Goal: Information Seeking & Learning: Learn about a topic

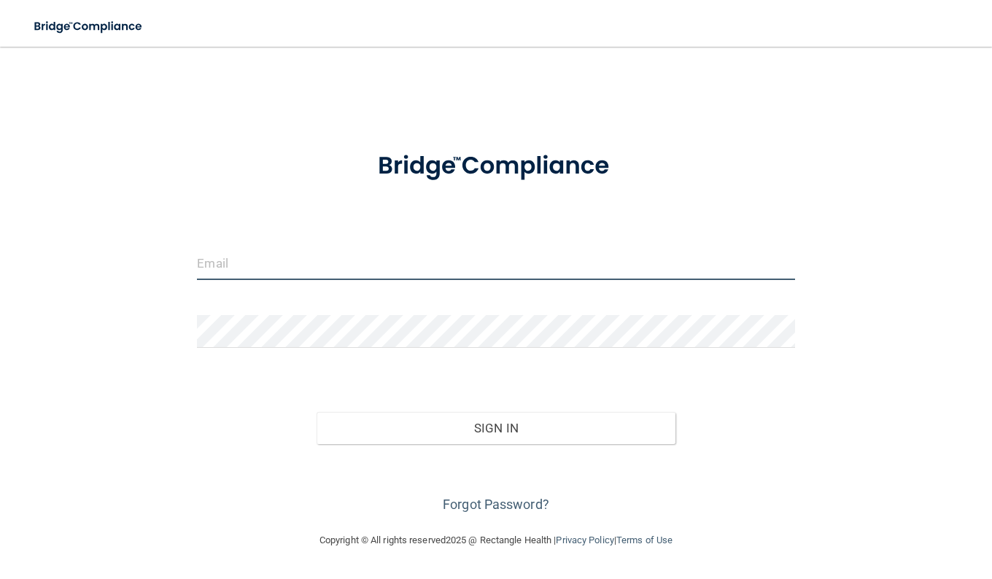
click at [389, 272] on input "email" at bounding box center [496, 263] width 598 height 33
type input "[EMAIL_ADDRESS][PERSON_NAME][DOMAIN_NAME]"
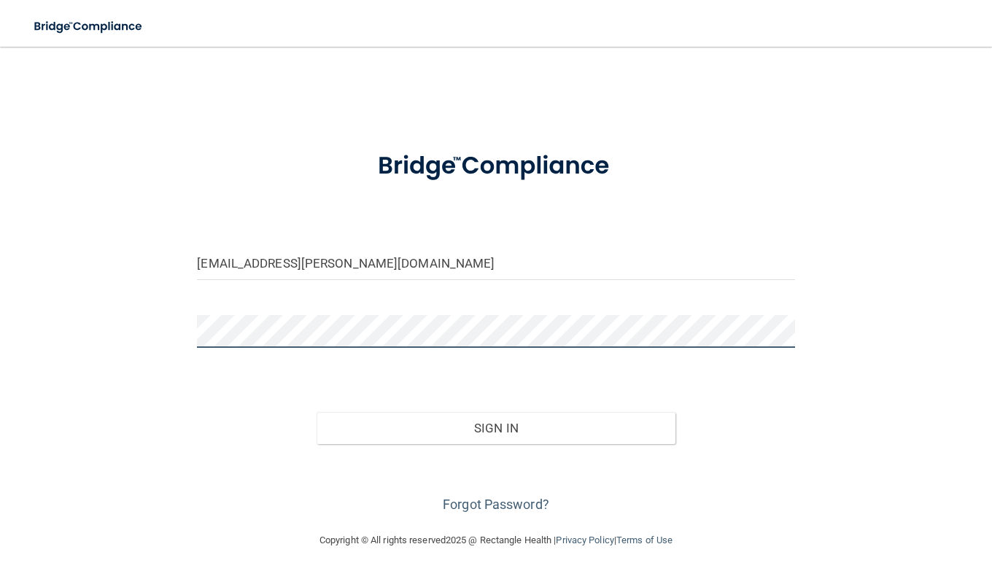
click at [317, 412] on button "Sign In" at bounding box center [496, 428] width 359 height 32
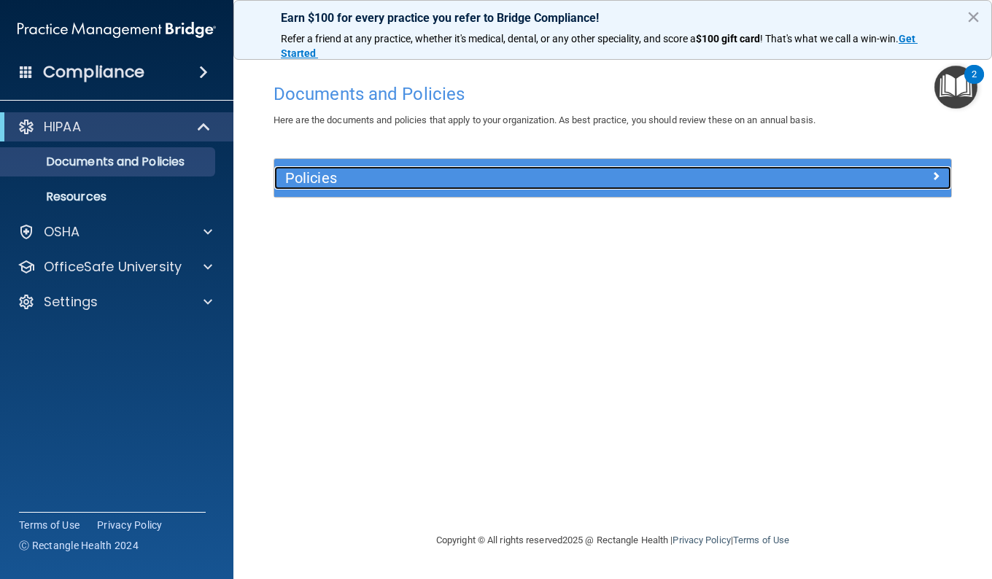
click at [306, 176] on h5 "Policies" at bounding box center [528, 178] width 486 height 16
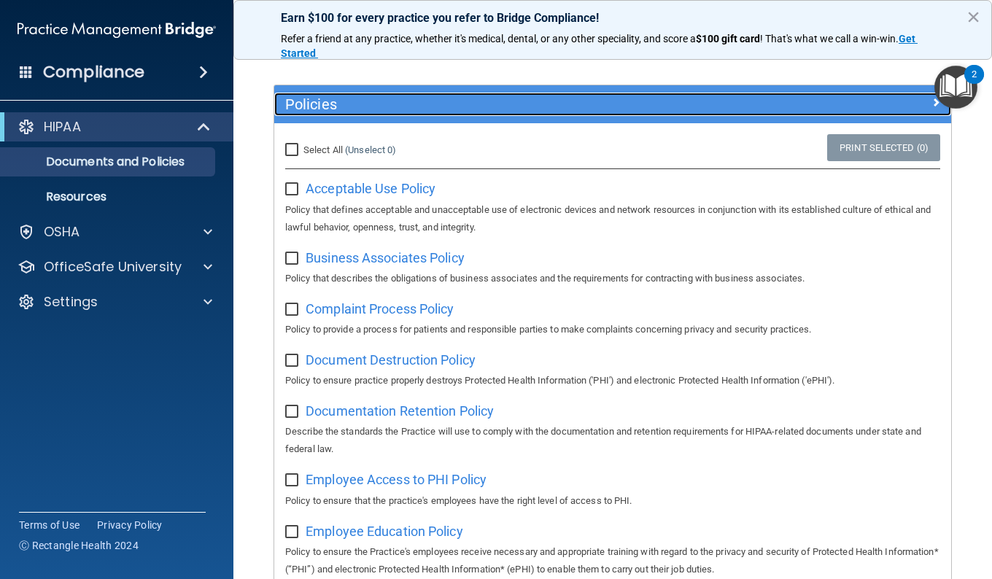
scroll to position [74, 0]
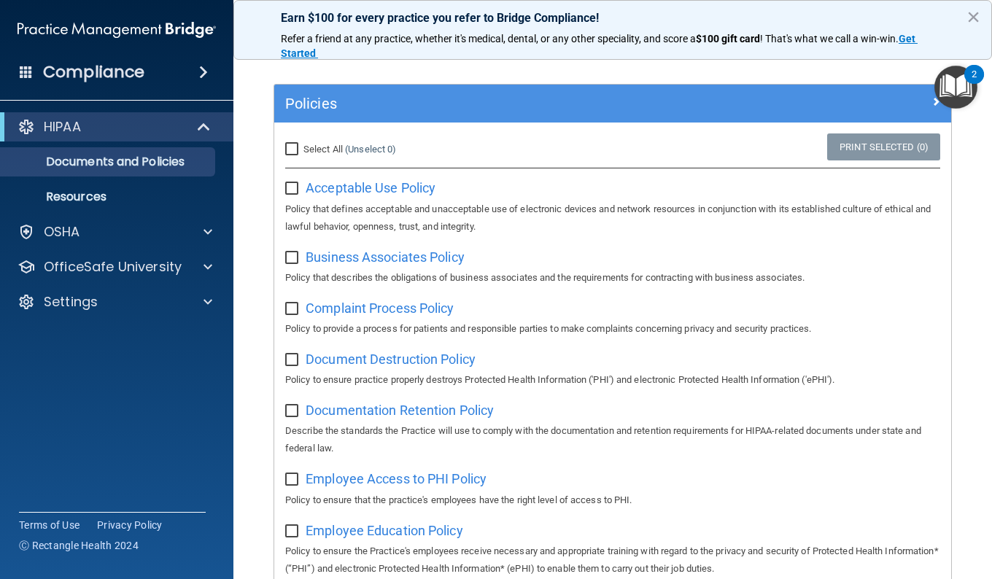
click at [298, 144] on input "Select All (Unselect 0) Unselect All" at bounding box center [293, 150] width 17 height 12
checkbox input "true"
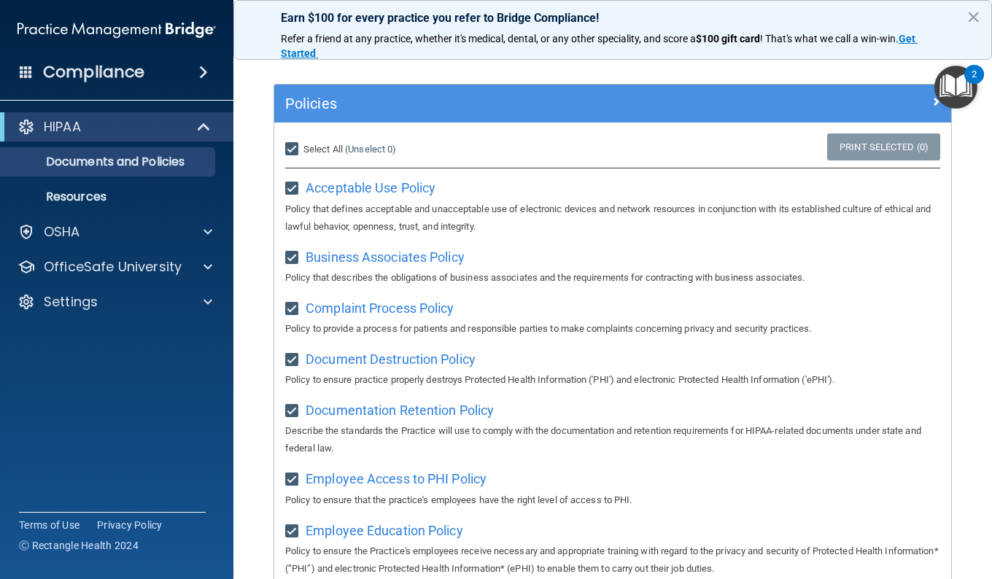
checkbox input "true"
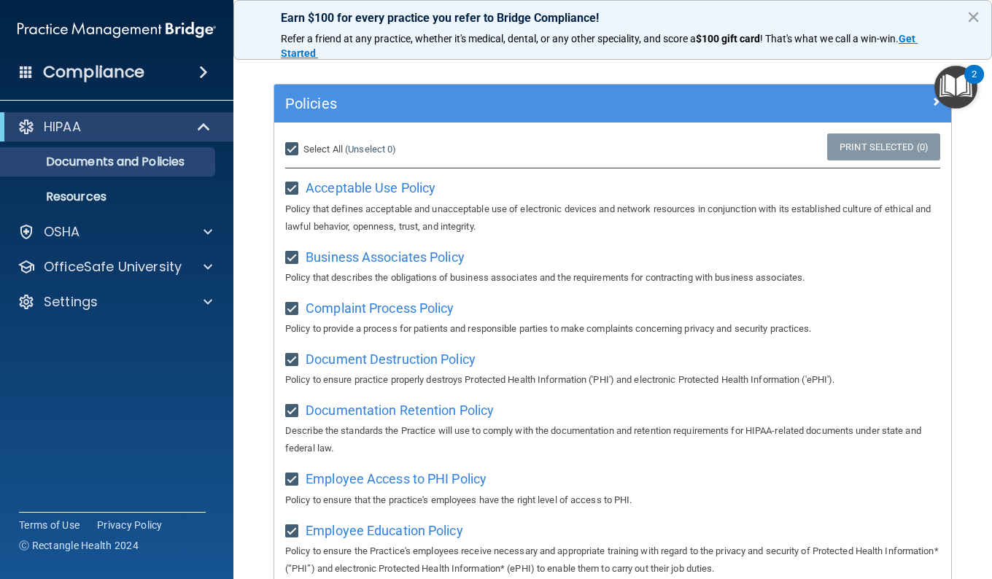
checkbox input "true"
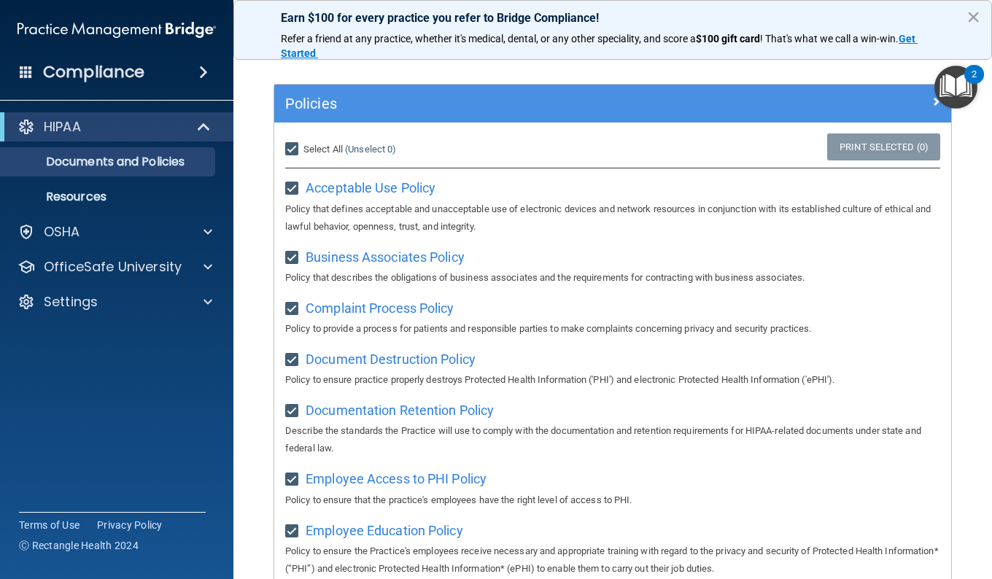
checkbox input "true"
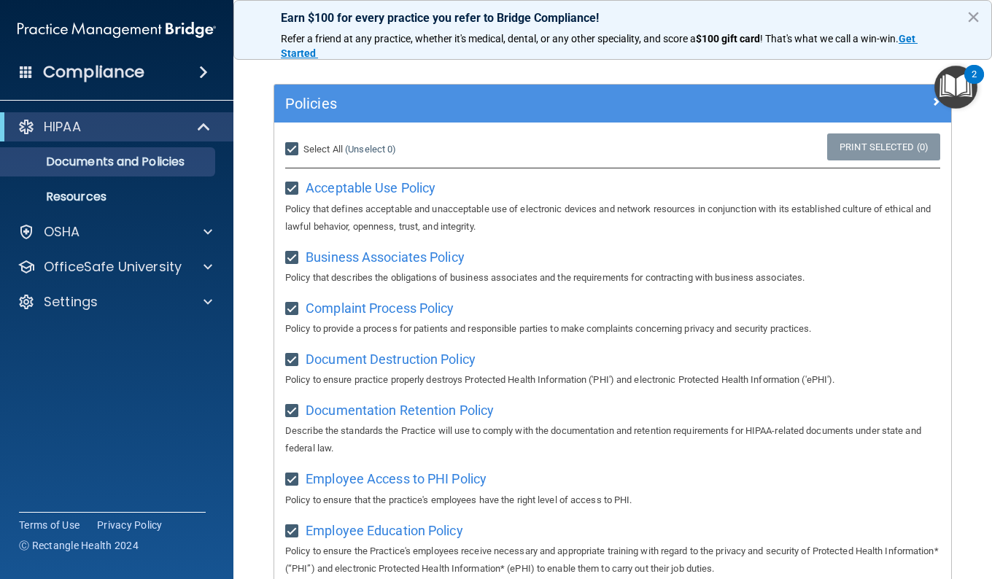
checkbox input "true"
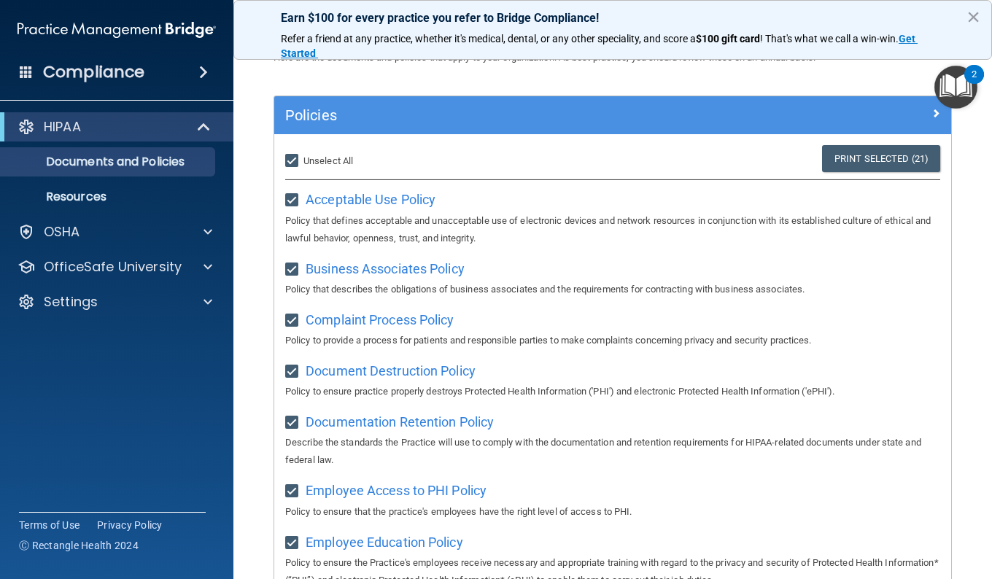
scroll to position [0, 0]
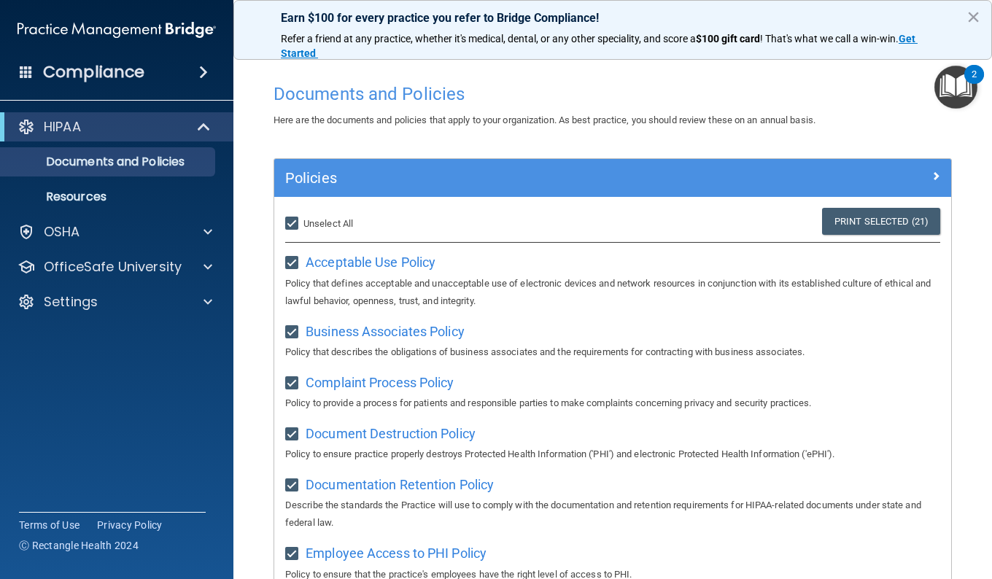
click at [294, 216] on label "Select All (Unselect 21) Unselect All" at bounding box center [319, 224] width 68 height 18
click at [294, 218] on input "Select All (Unselect 21) Unselect All" at bounding box center [293, 224] width 17 height 12
checkbox input "false"
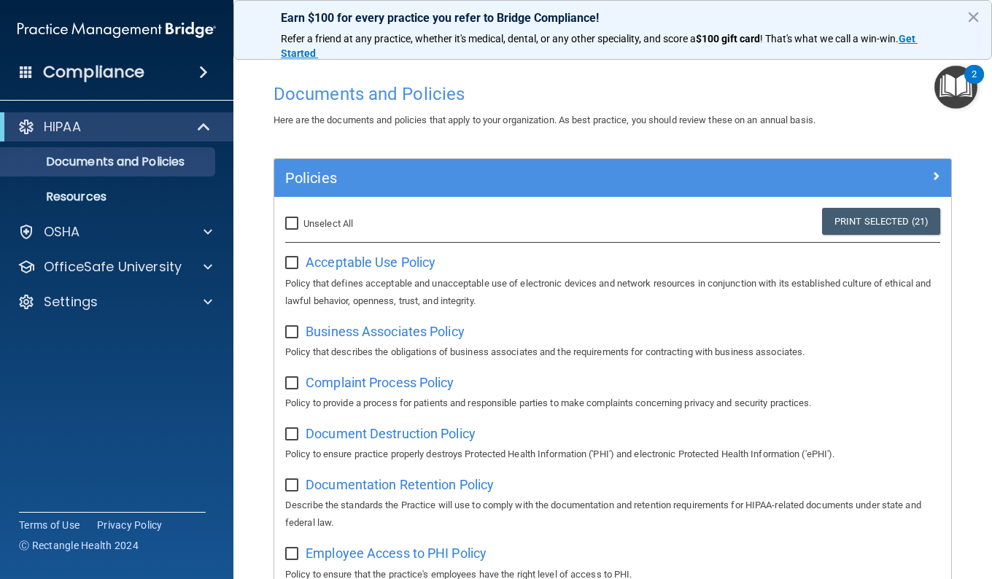
checkbox input "false"
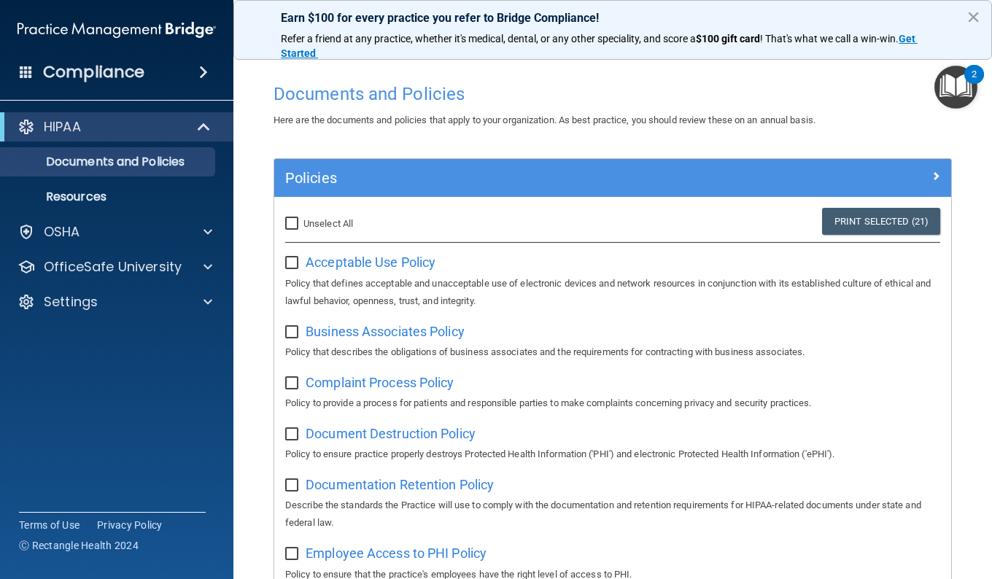
checkbox input "false"
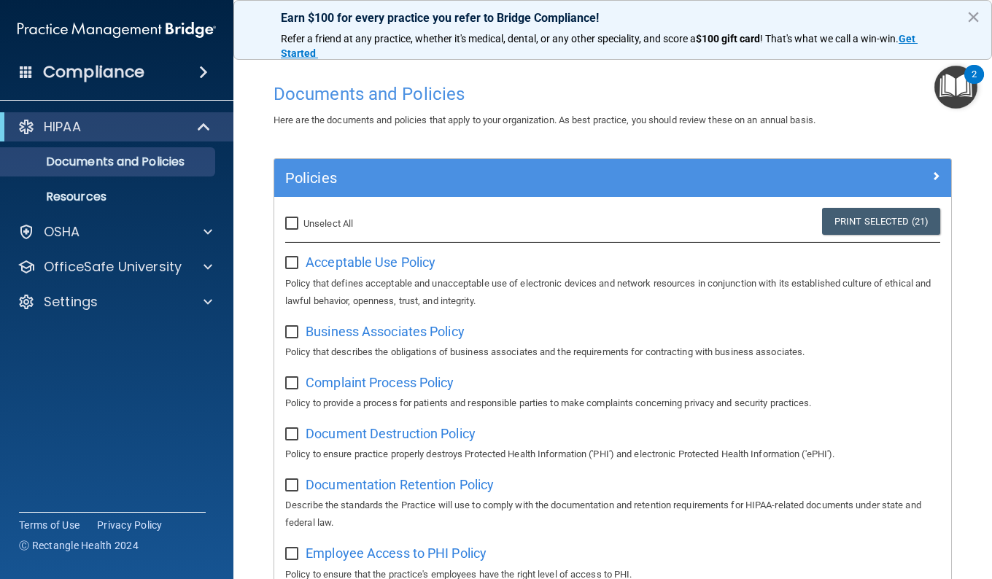
checkbox input "false"
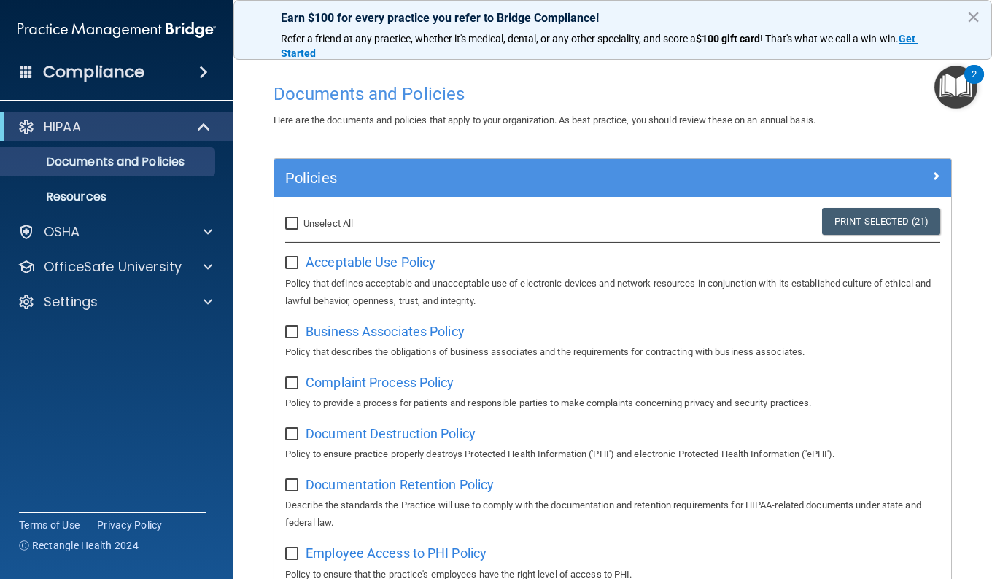
checkbox input "false"
click at [327, 266] on span "Acceptable Use Policy" at bounding box center [371, 262] width 130 height 15
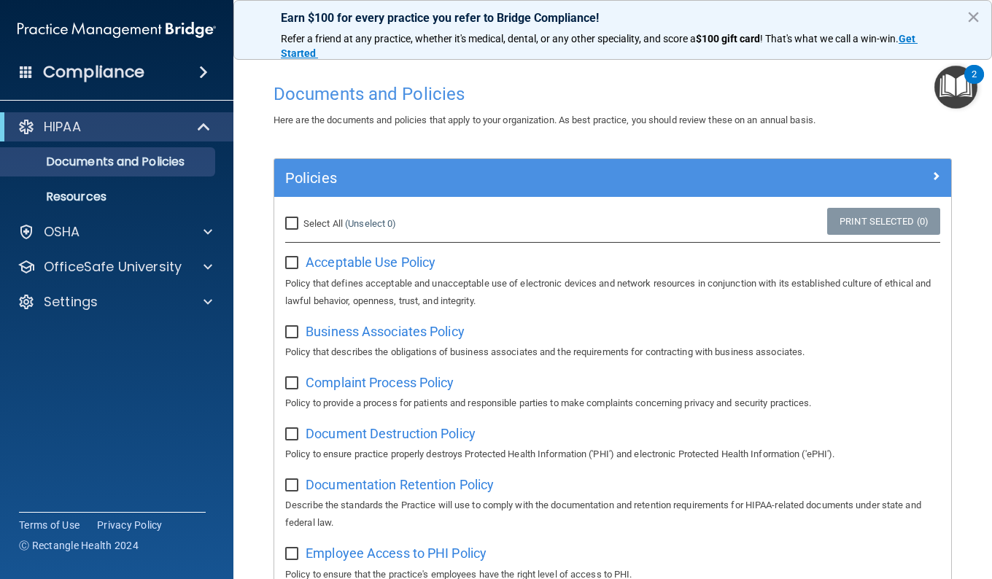
scroll to position [107, 0]
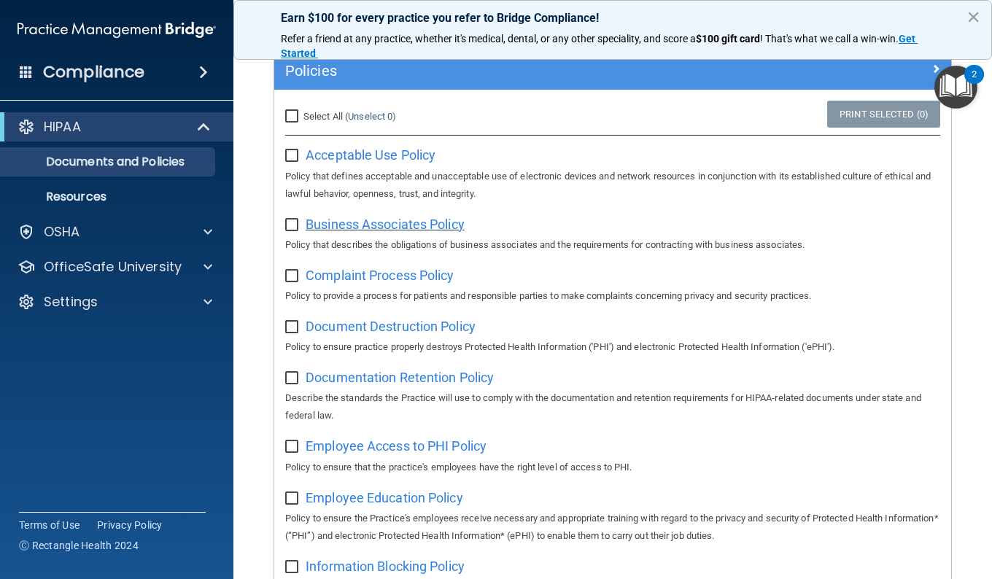
click at [398, 224] on span "Business Associates Policy" at bounding box center [385, 224] width 159 height 15
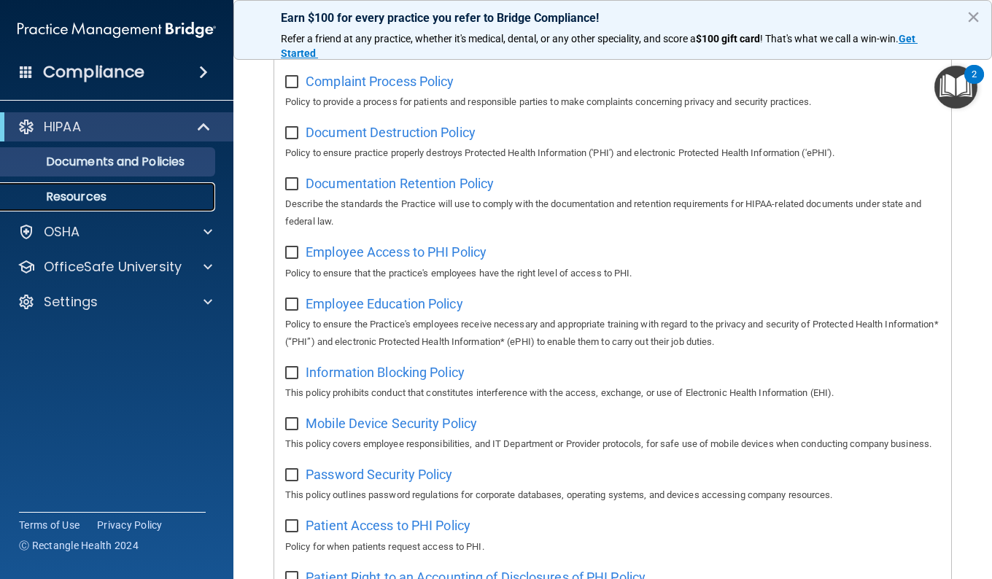
click at [120, 199] on p "Resources" at bounding box center [108, 197] width 199 height 15
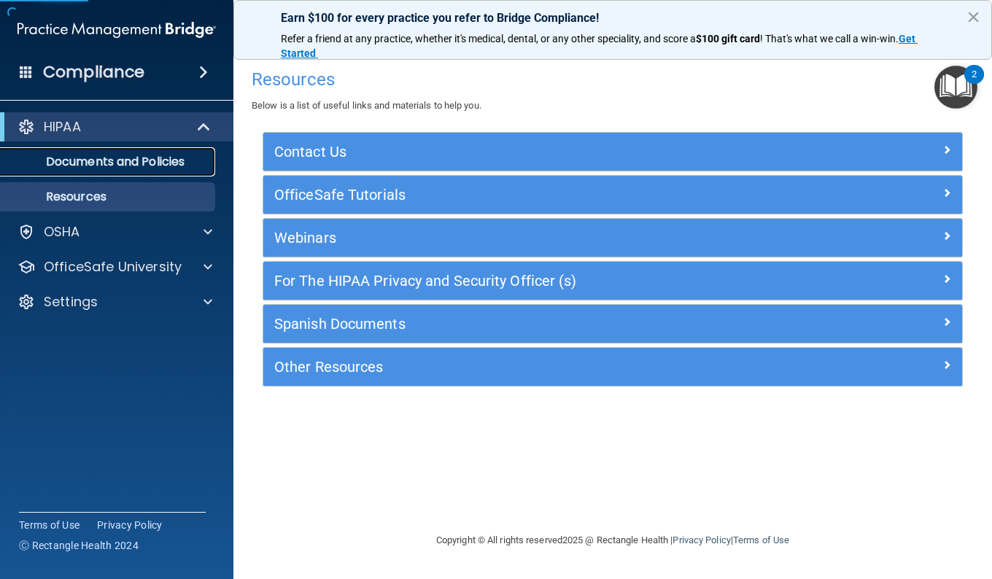
click at [128, 168] on p "Documents and Policies" at bounding box center [108, 162] width 199 height 15
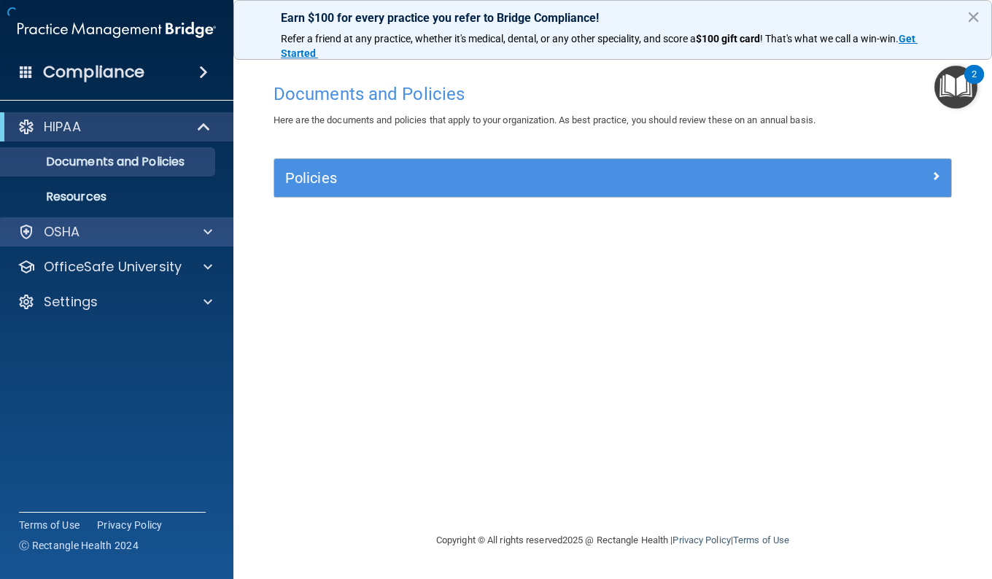
click at [116, 220] on div "OSHA" at bounding box center [117, 231] width 234 height 29
click at [201, 228] on div at bounding box center [206, 232] width 36 height 18
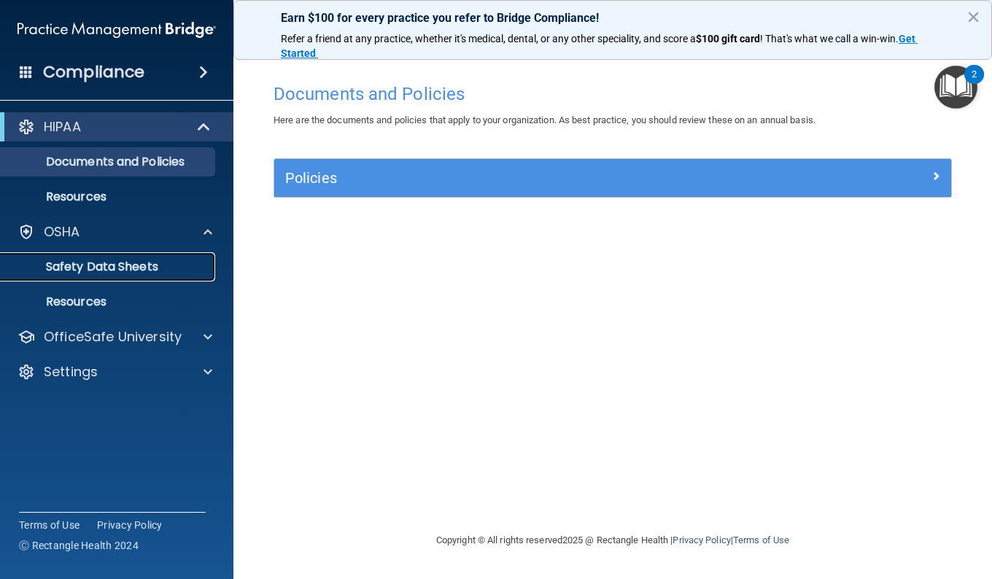
click at [142, 273] on p "Safety Data Sheets" at bounding box center [108, 267] width 199 height 15
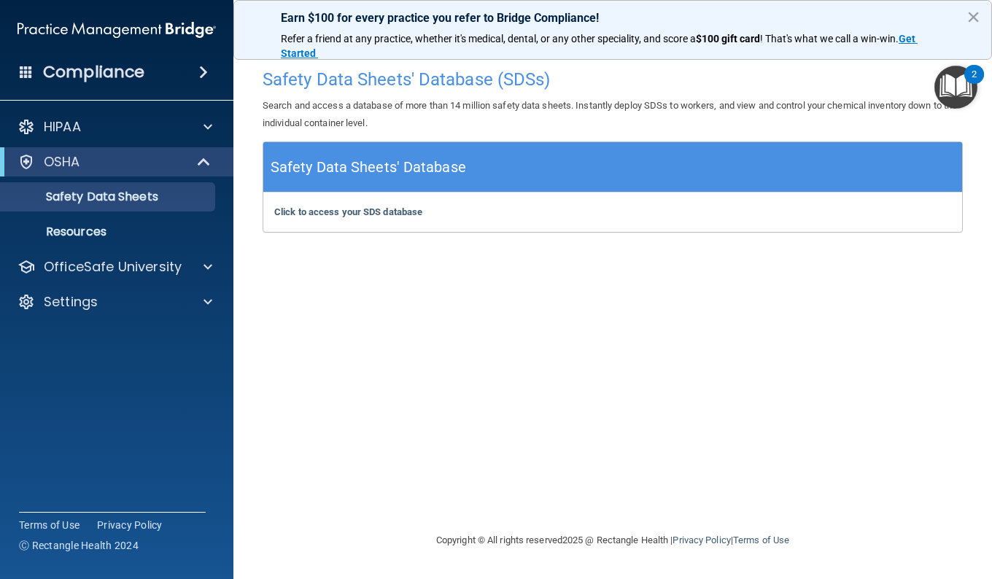
click at [145, 63] on div "Compliance" at bounding box center [116, 72] width 233 height 32
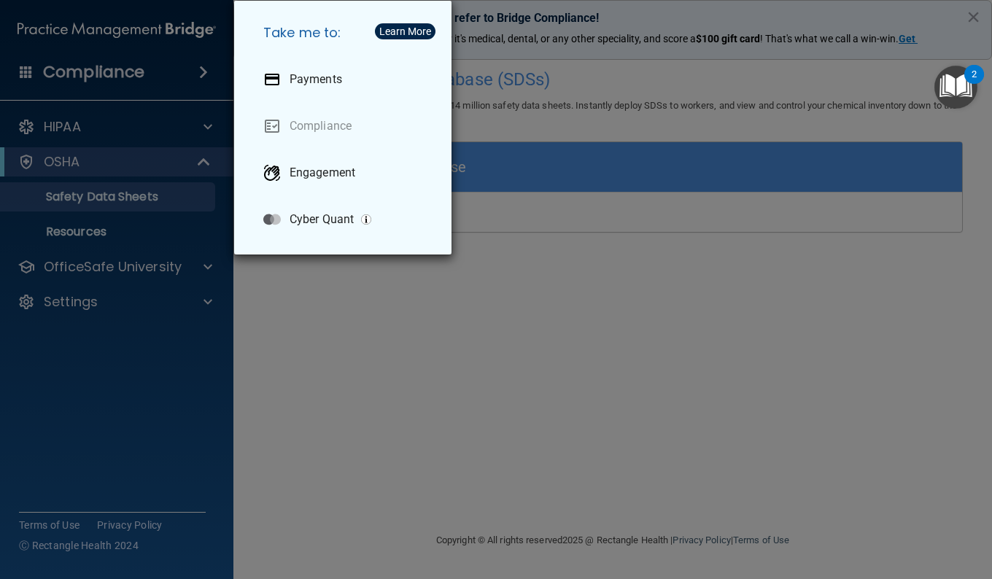
click at [145, 63] on div "Take me to: Payments Compliance Engagement Cyber Quant" at bounding box center [496, 289] width 992 height 579
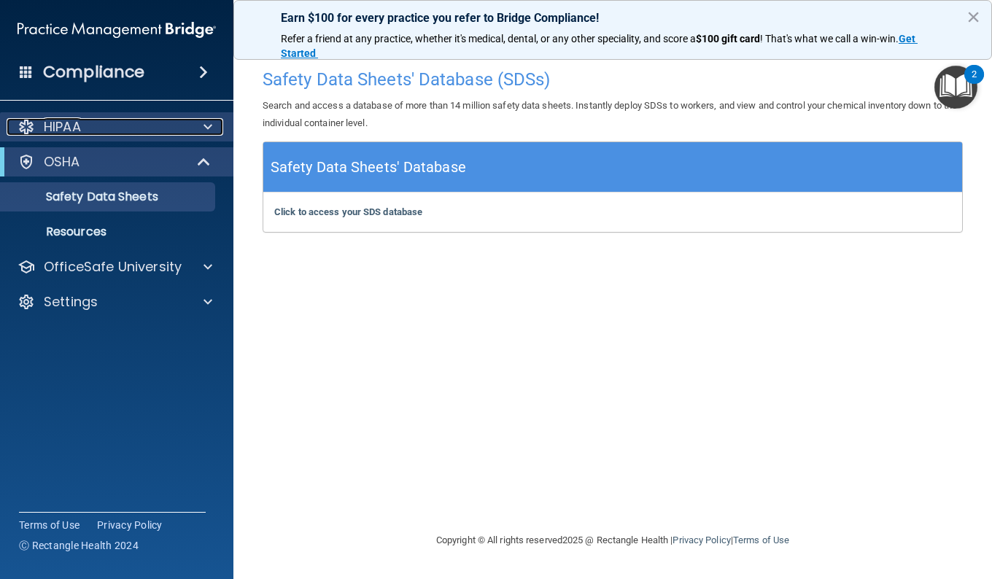
click at [120, 125] on div "HIPAA" at bounding box center [97, 127] width 181 height 18
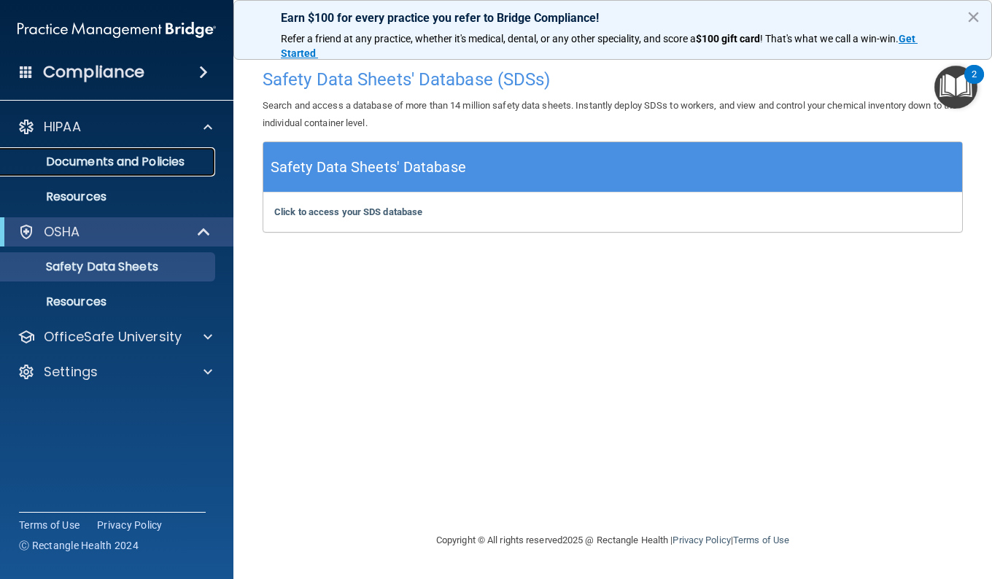
click at [150, 158] on p "Documents and Policies" at bounding box center [108, 162] width 199 height 15
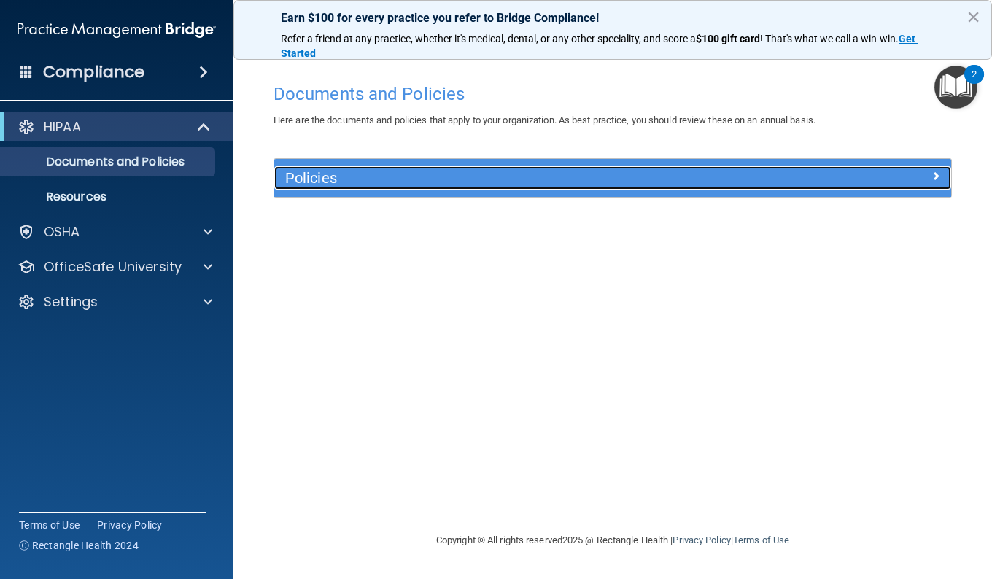
click at [417, 174] on h5 "Policies" at bounding box center [528, 178] width 486 height 16
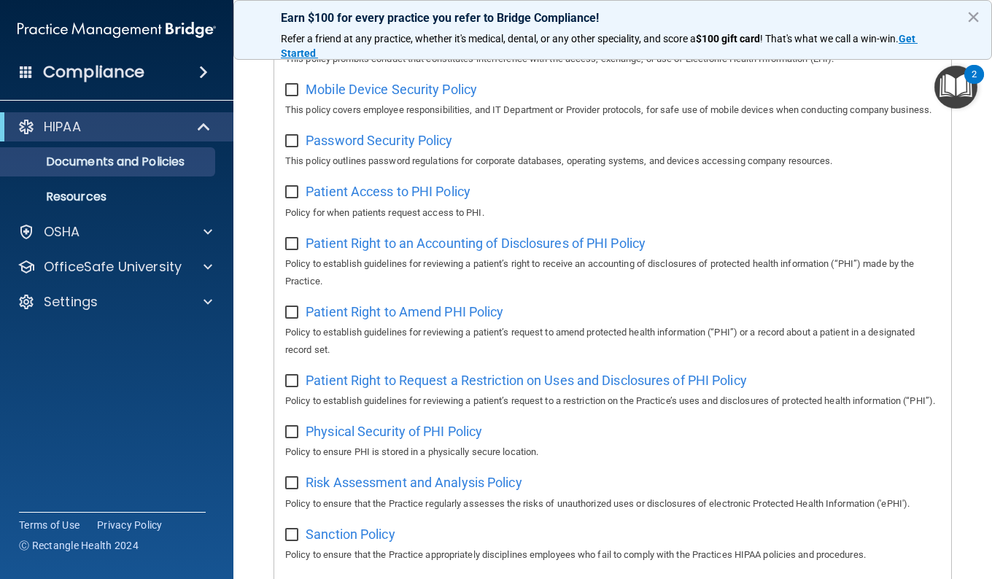
scroll to position [636, 0]
click at [161, 223] on div "OSHA" at bounding box center [97, 232] width 181 height 18
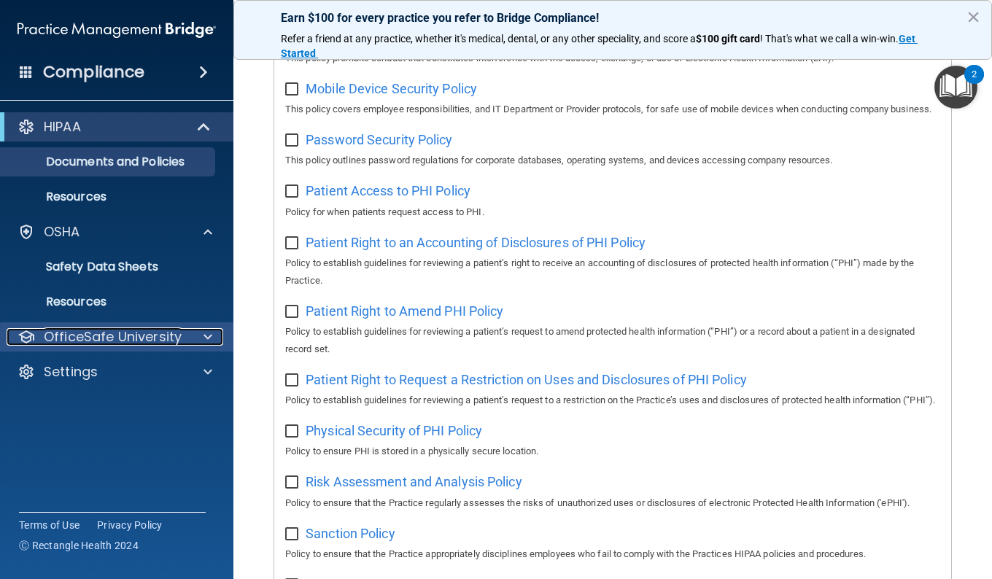
click at [159, 336] on p "OfficeSafe University" at bounding box center [113, 337] width 138 height 18
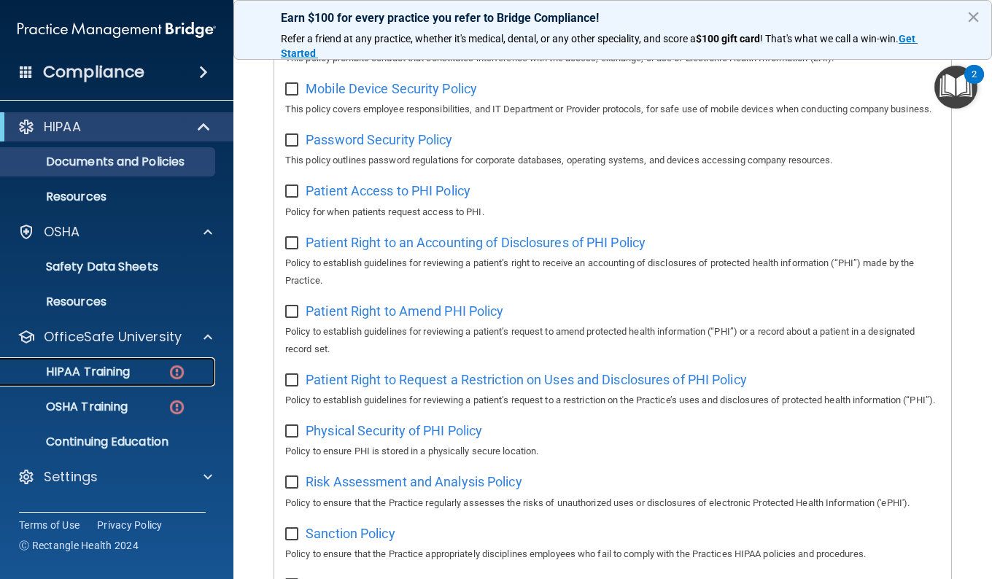
click at [141, 366] on div "HIPAA Training" at bounding box center [108, 372] width 199 height 15
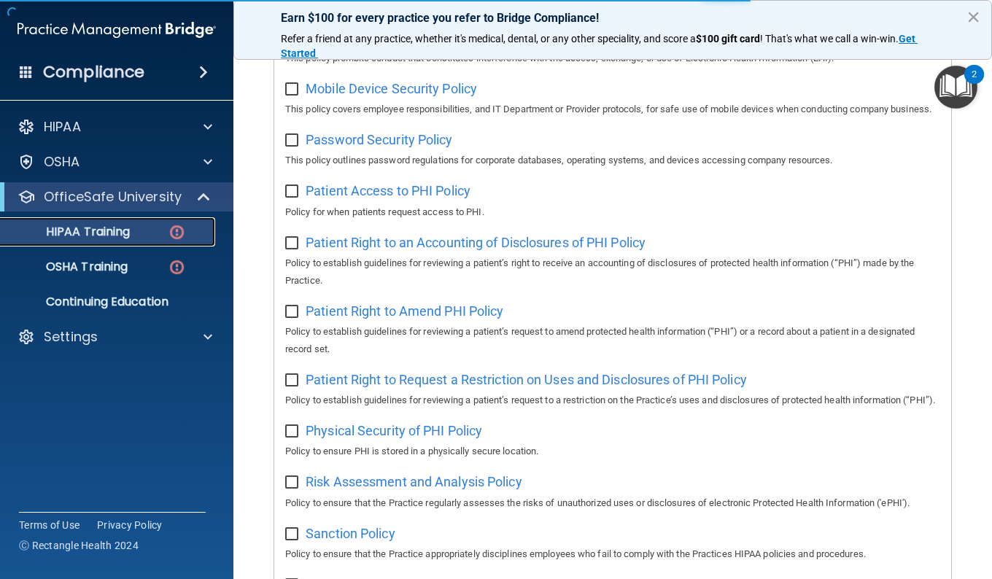
scroll to position [571, 0]
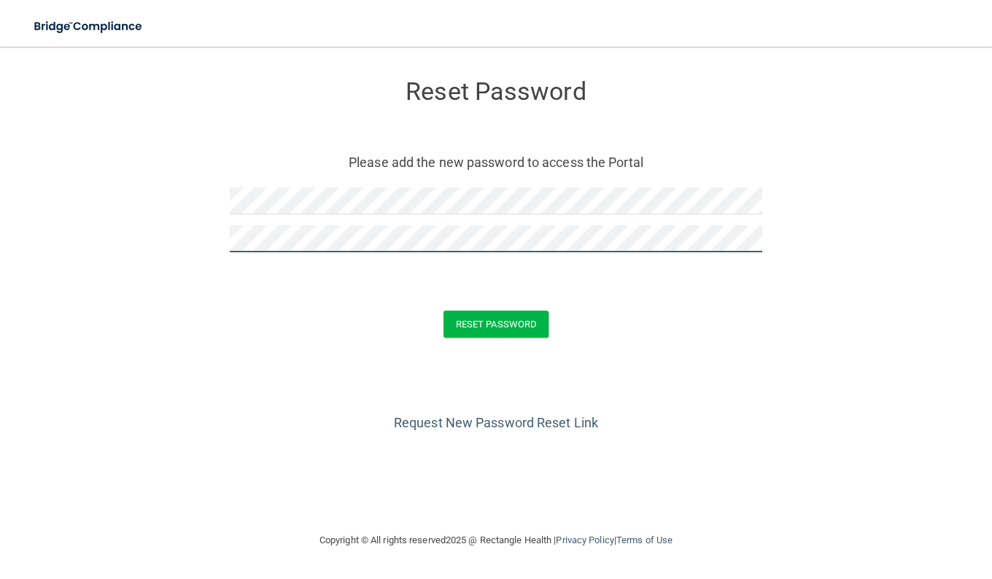
click at [444, 311] on button "Reset Password" at bounding box center [496, 324] width 105 height 27
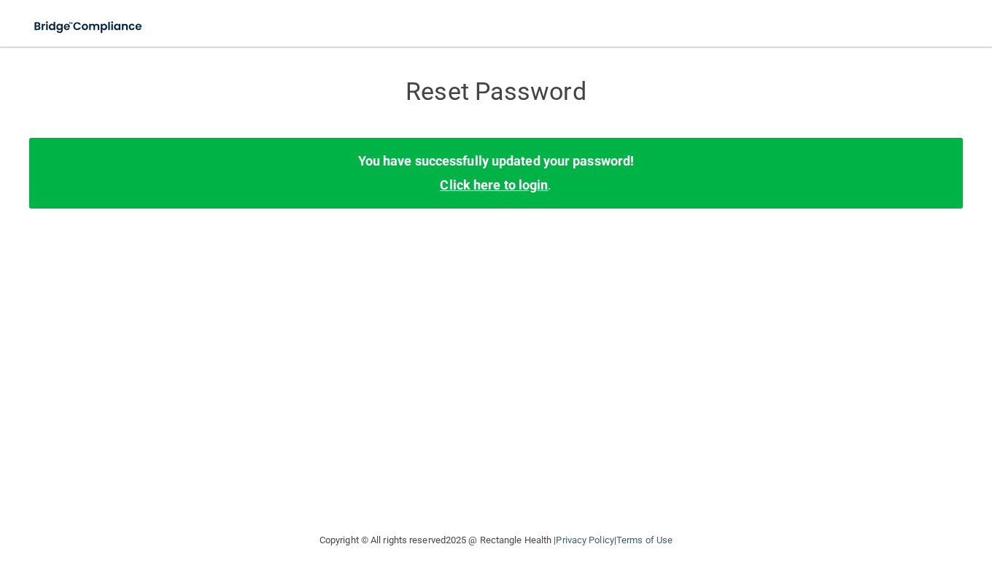
click at [504, 184] on link "Click here to login" at bounding box center [494, 184] width 108 height 15
